Goal: Go to known website: Access a specific website the user already knows

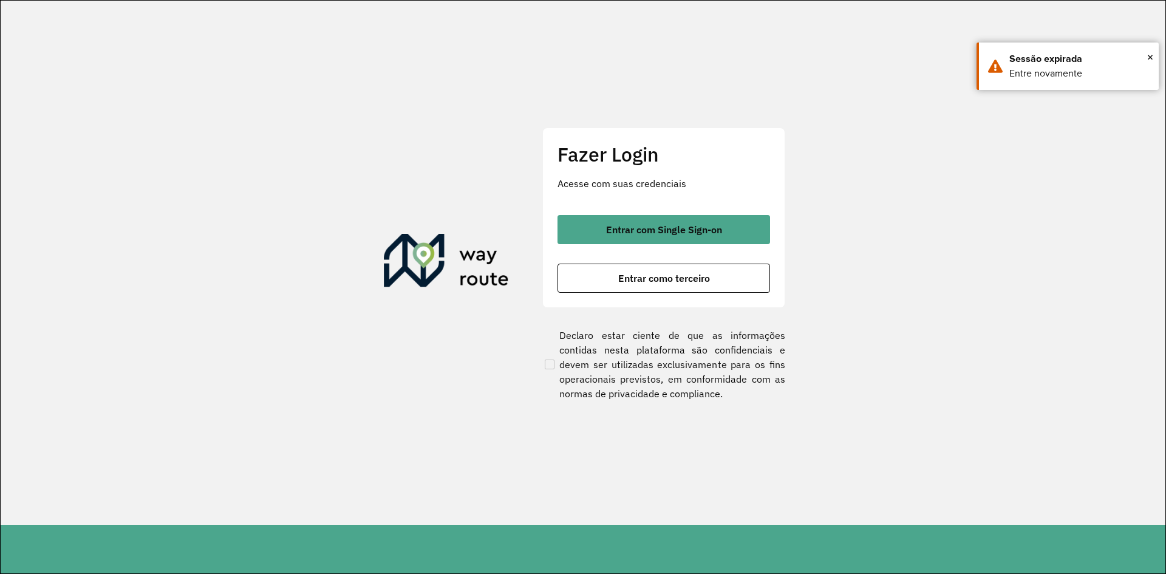
click at [913, 243] on section "Fazer Login Acesse com suas credenciais Entrar com Single Sign-on Entrar como t…" at bounding box center [583, 263] width 1165 height 524
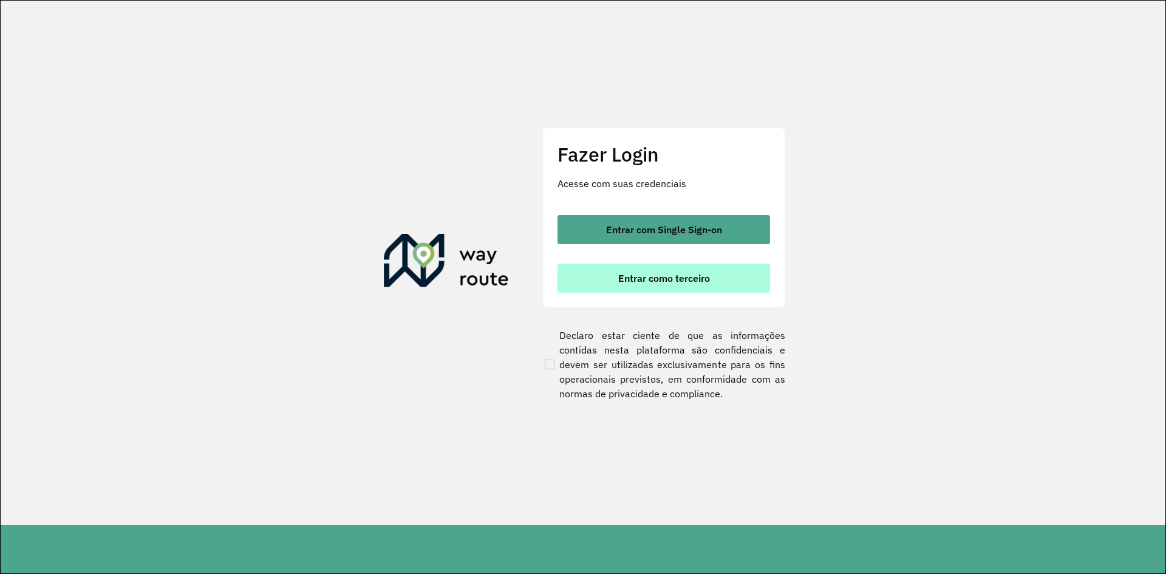
click at [633, 286] on button "Entrar como terceiro" at bounding box center [664, 278] width 213 height 29
